Goal: Use online tool/utility: Utilize a website feature to perform a specific function

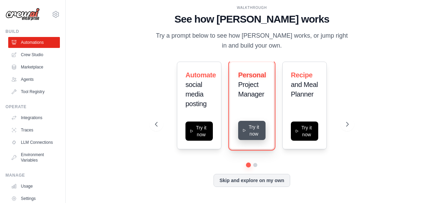
click at [250, 133] on button "Try it now" at bounding box center [251, 130] width 27 height 19
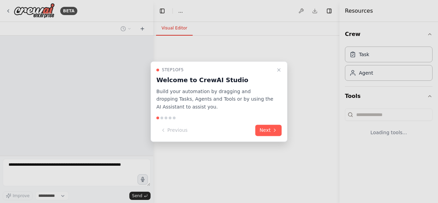
select select "****"
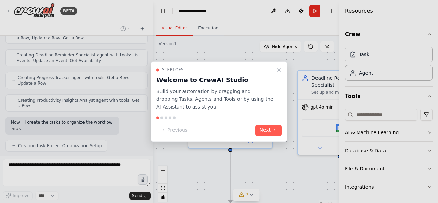
scroll to position [241, 0]
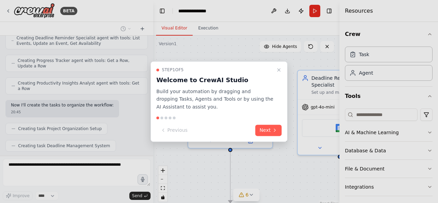
click at [423, 130] on div at bounding box center [219, 101] width 438 height 203
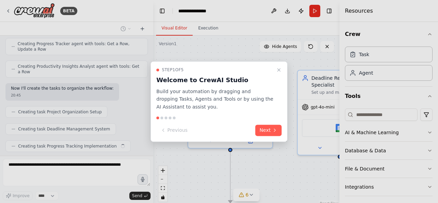
click at [388, 113] on div at bounding box center [219, 101] width 438 height 203
click at [273, 128] on icon at bounding box center [274, 130] width 5 height 5
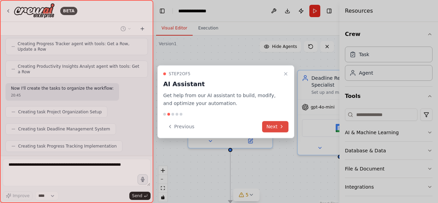
click at [271, 123] on button "Next" at bounding box center [275, 126] width 26 height 11
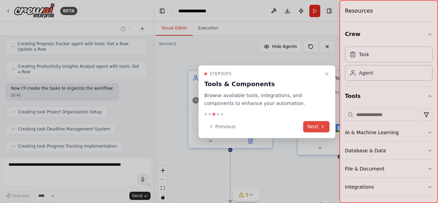
scroll to position [274, 0]
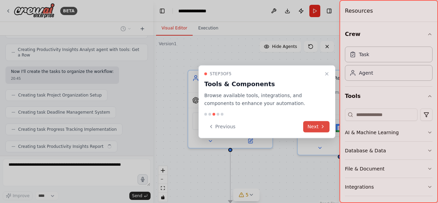
click at [312, 123] on button "Next" at bounding box center [316, 126] width 26 height 11
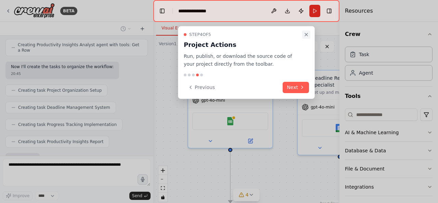
scroll to position [314, 0]
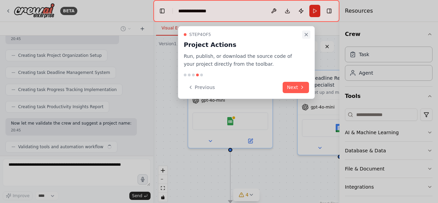
click at [308, 34] on icon "Close walkthrough" at bounding box center [305, 34] width 5 height 5
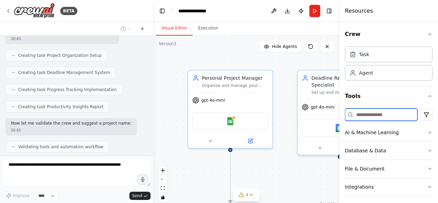
click at [368, 112] on input at bounding box center [381, 114] width 72 height 12
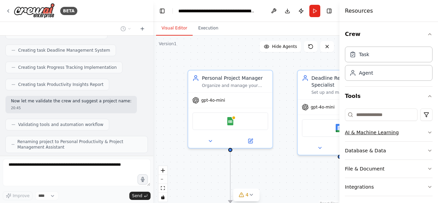
click at [427, 132] on icon "button" at bounding box center [429, 132] width 5 height 5
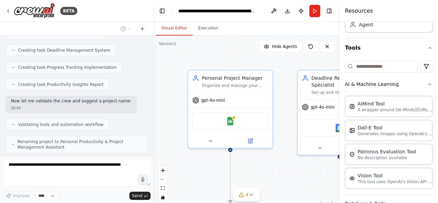
scroll to position [36, 0]
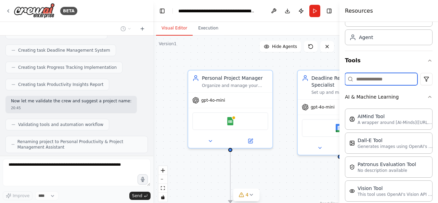
click at [388, 80] on input at bounding box center [381, 79] width 72 height 12
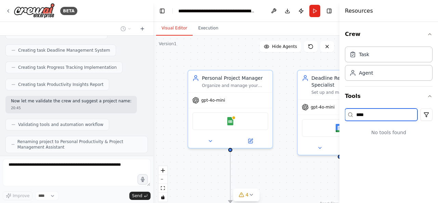
type input "****"
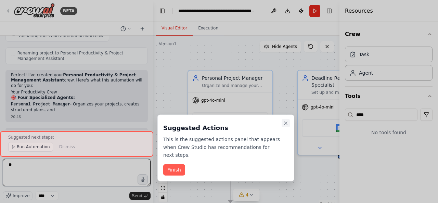
scroll to position [430, 0]
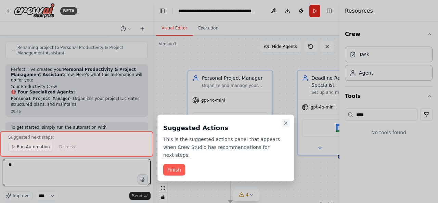
type textarea "**"
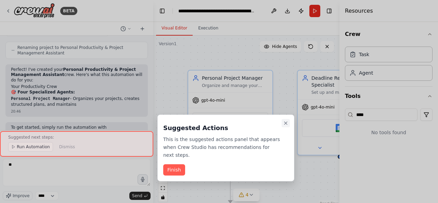
click at [286, 123] on icon "Close walkthrough" at bounding box center [285, 122] width 5 height 5
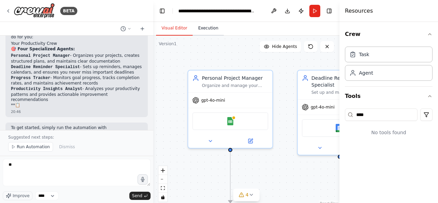
click at [202, 31] on button "Execution" at bounding box center [207, 28] width 31 height 14
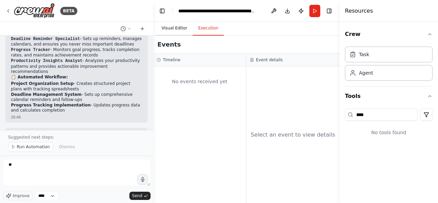
click at [176, 33] on button "Visual Editor" at bounding box center [174, 28] width 37 height 14
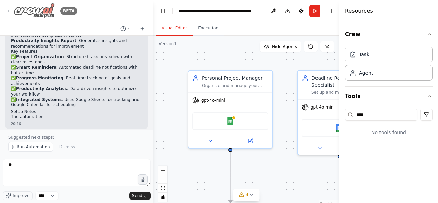
scroll to position [588, 0]
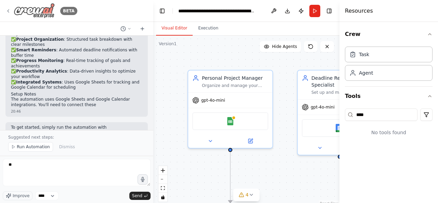
click at [38, 15] on img at bounding box center [34, 10] width 41 height 15
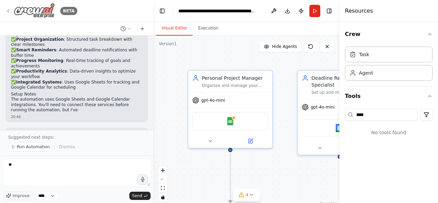
scroll to position [599, 0]
